Goal: Task Accomplishment & Management: Manage account settings

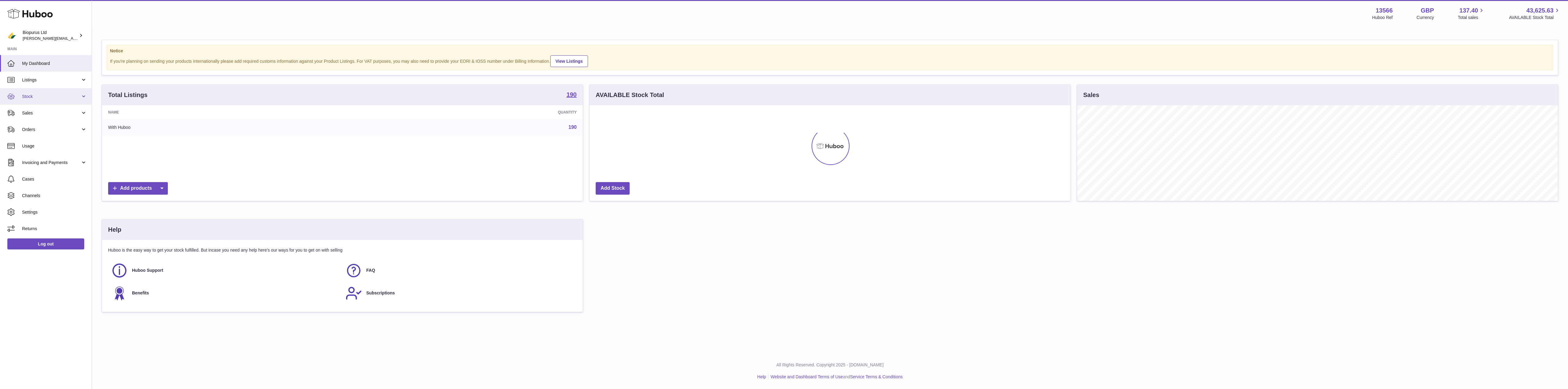
scroll to position [96, 481]
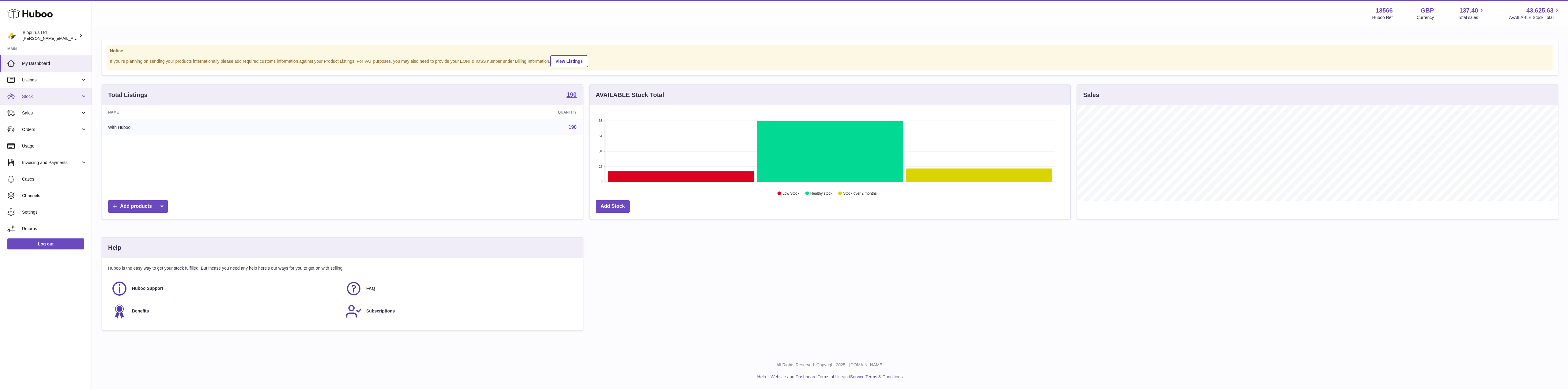
click at [36, 94] on span "Stock" at bounding box center [51, 97] width 58 height 6
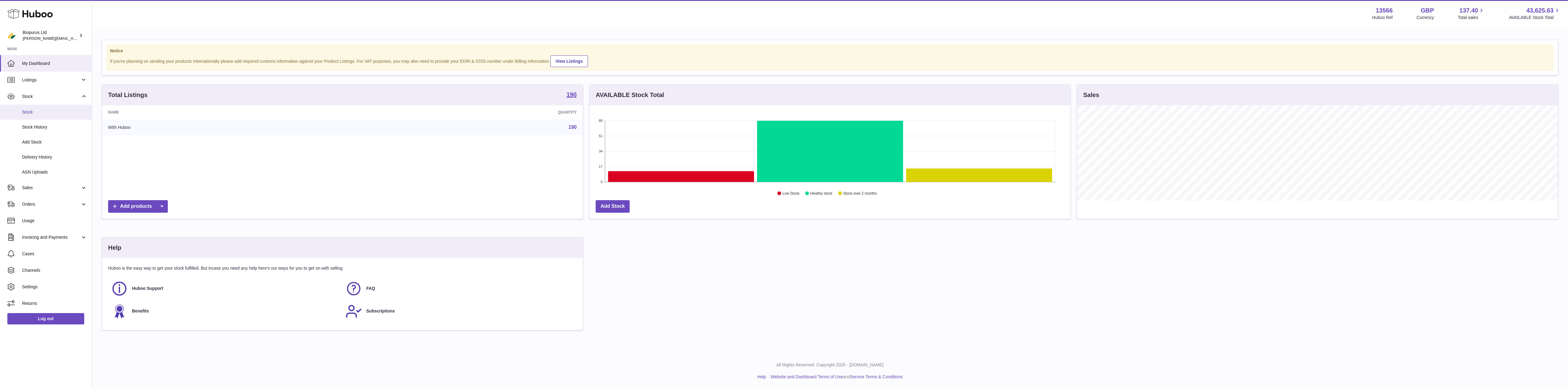
click at [33, 114] on span "Stock" at bounding box center [54, 113] width 65 height 6
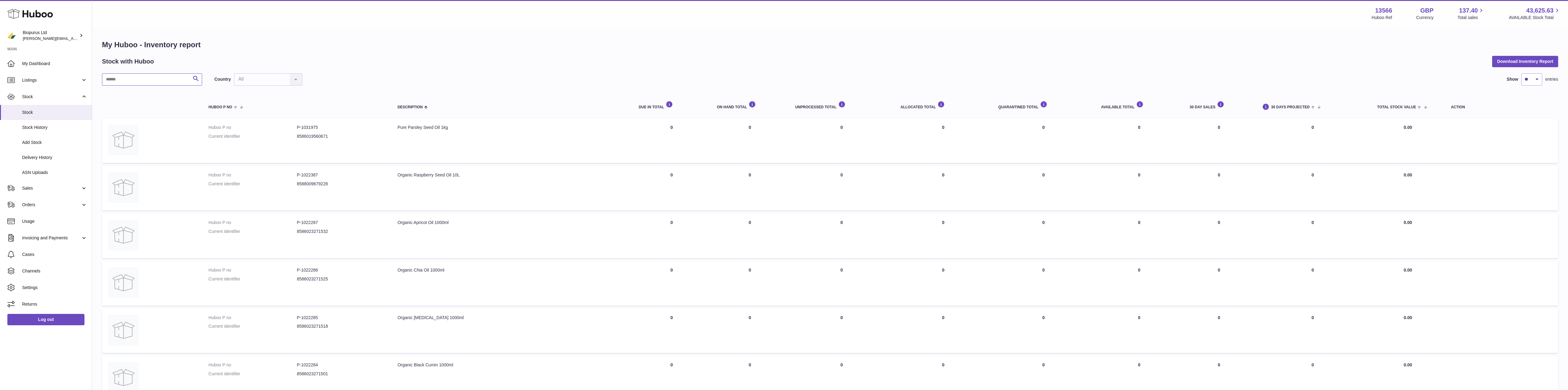
click at [169, 79] on input "text" at bounding box center [152, 79] width 100 height 12
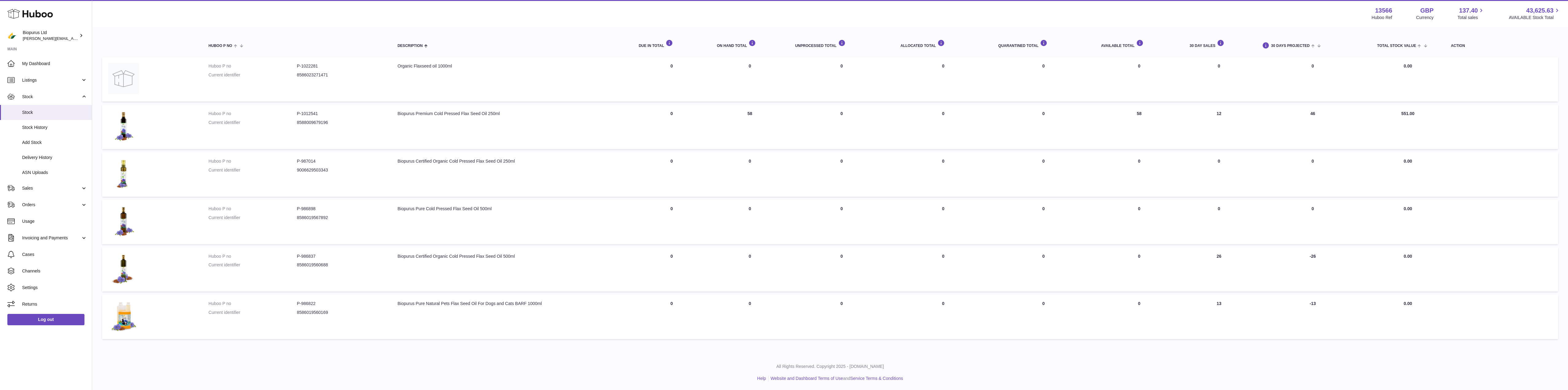
scroll to position [62, 0]
type input "****"
